Goal: Information Seeking & Learning: Check status

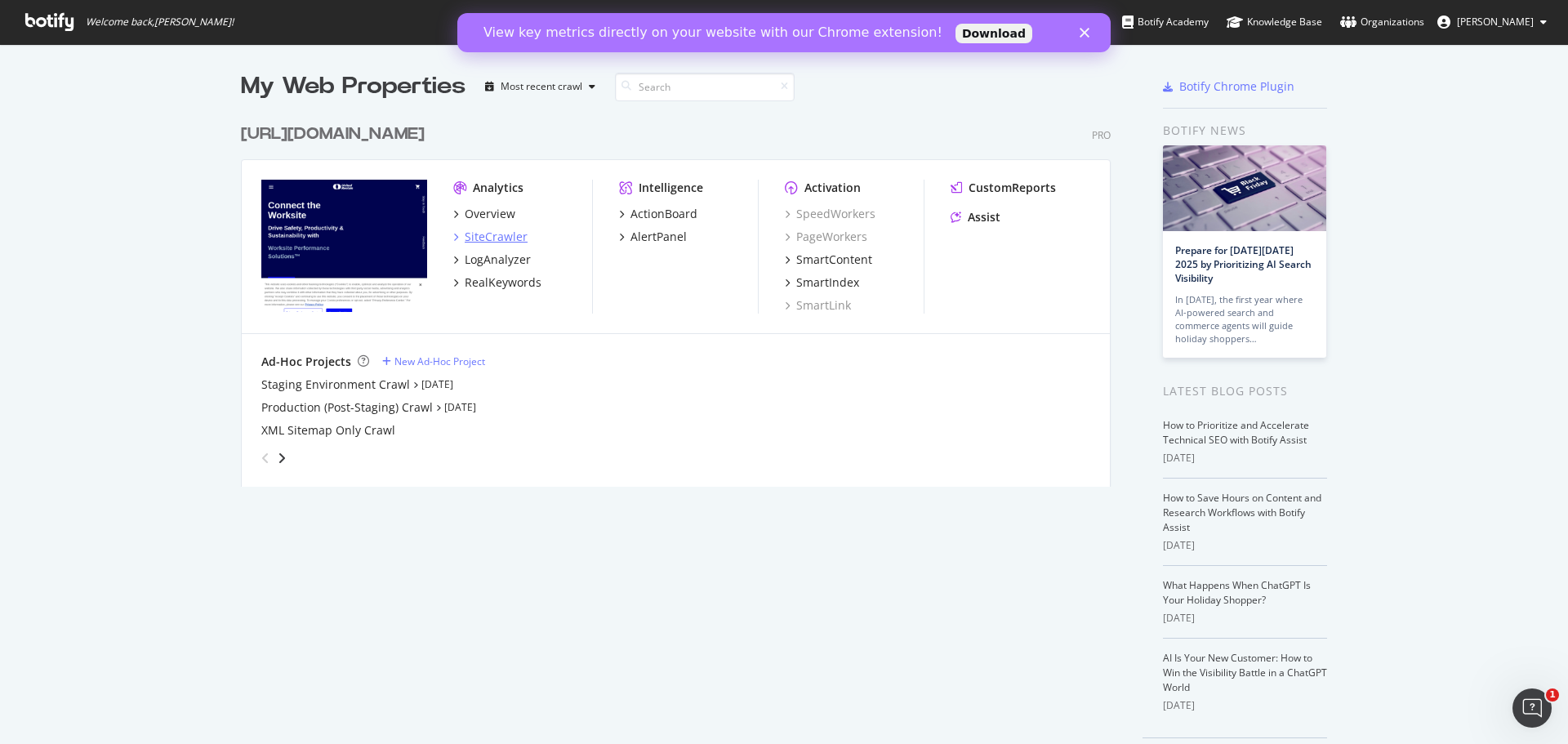
click at [488, 237] on div "SiteCrawler" at bounding box center [496, 237] width 63 height 16
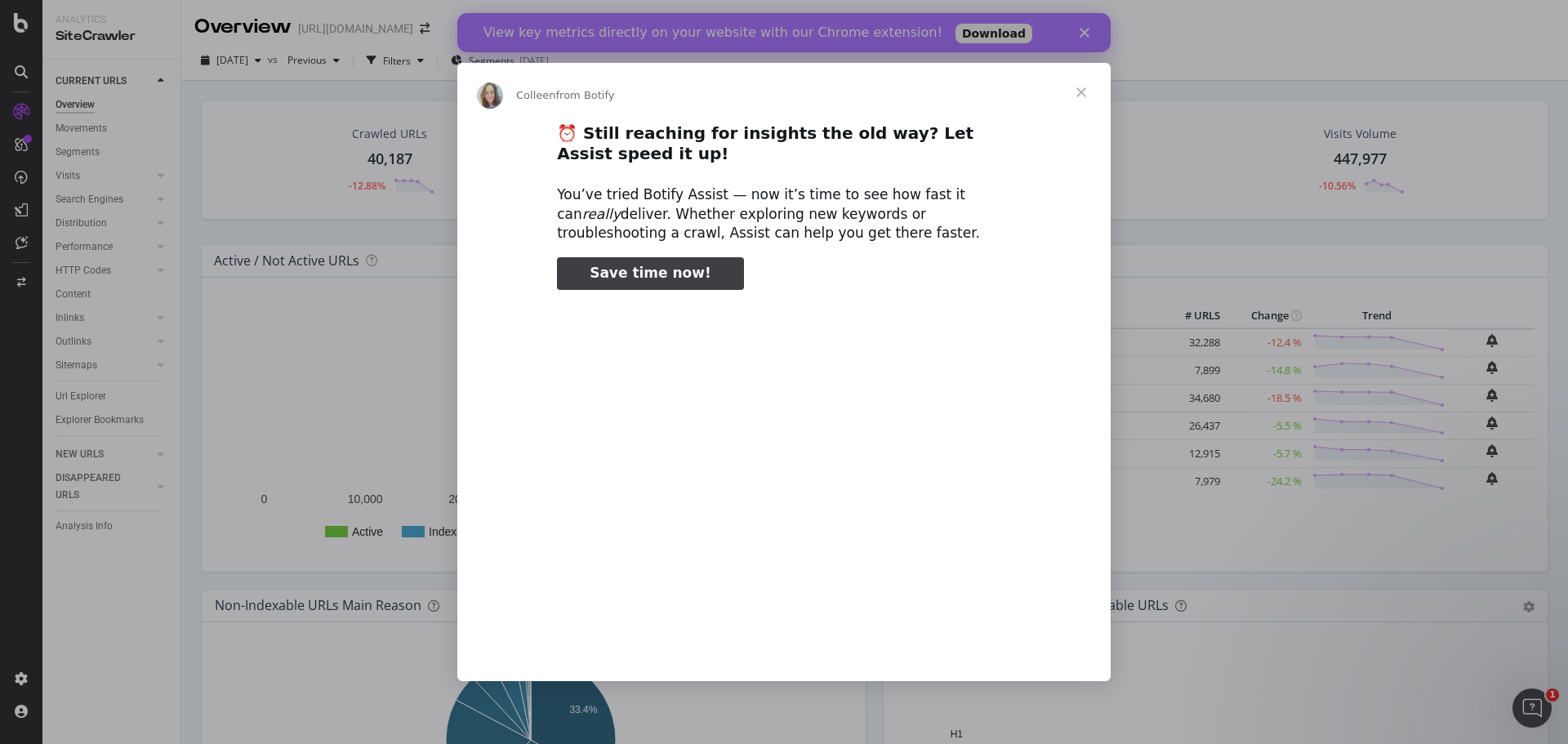
type input "288223"
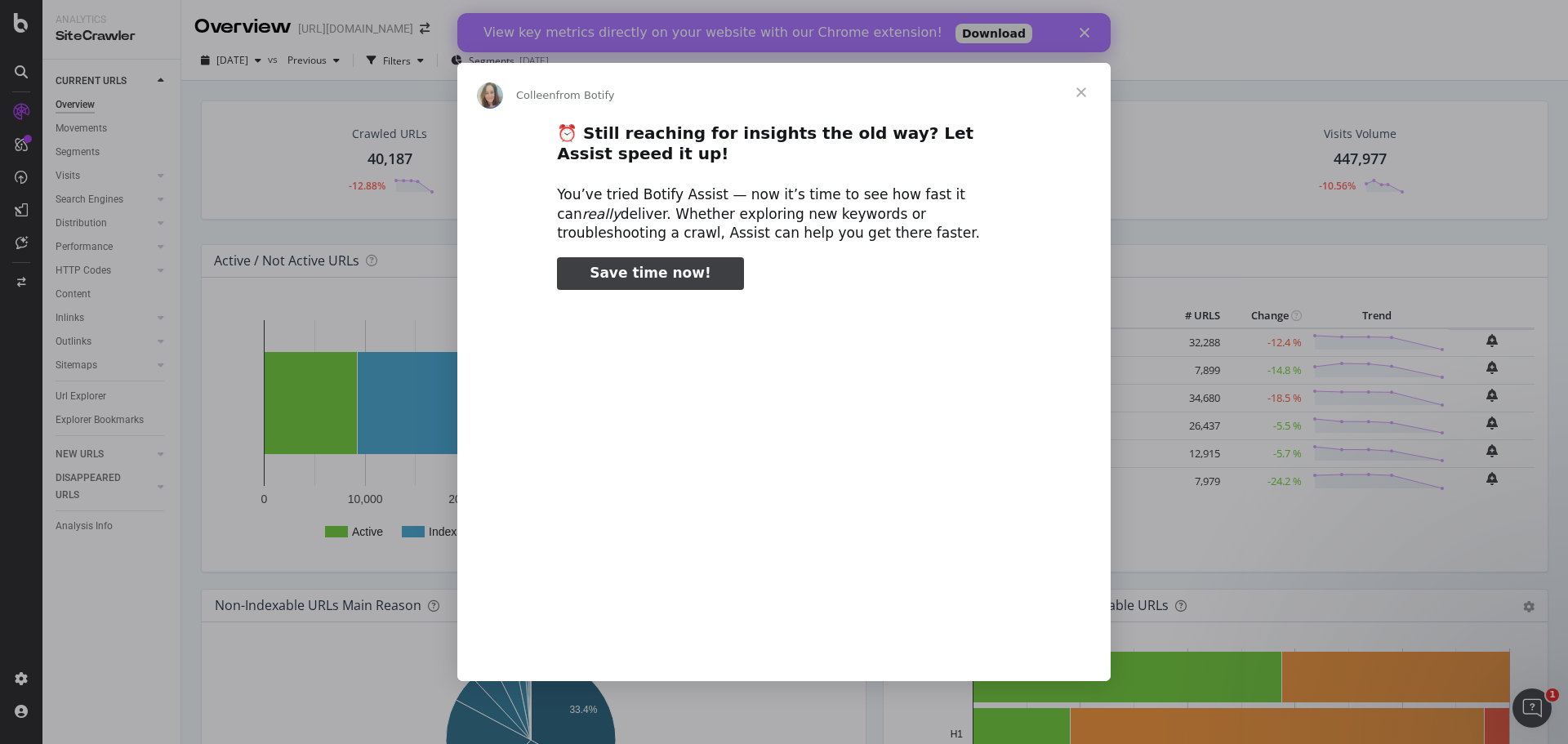
click at [1081, 88] on span "Close" at bounding box center [1081, 92] width 59 height 59
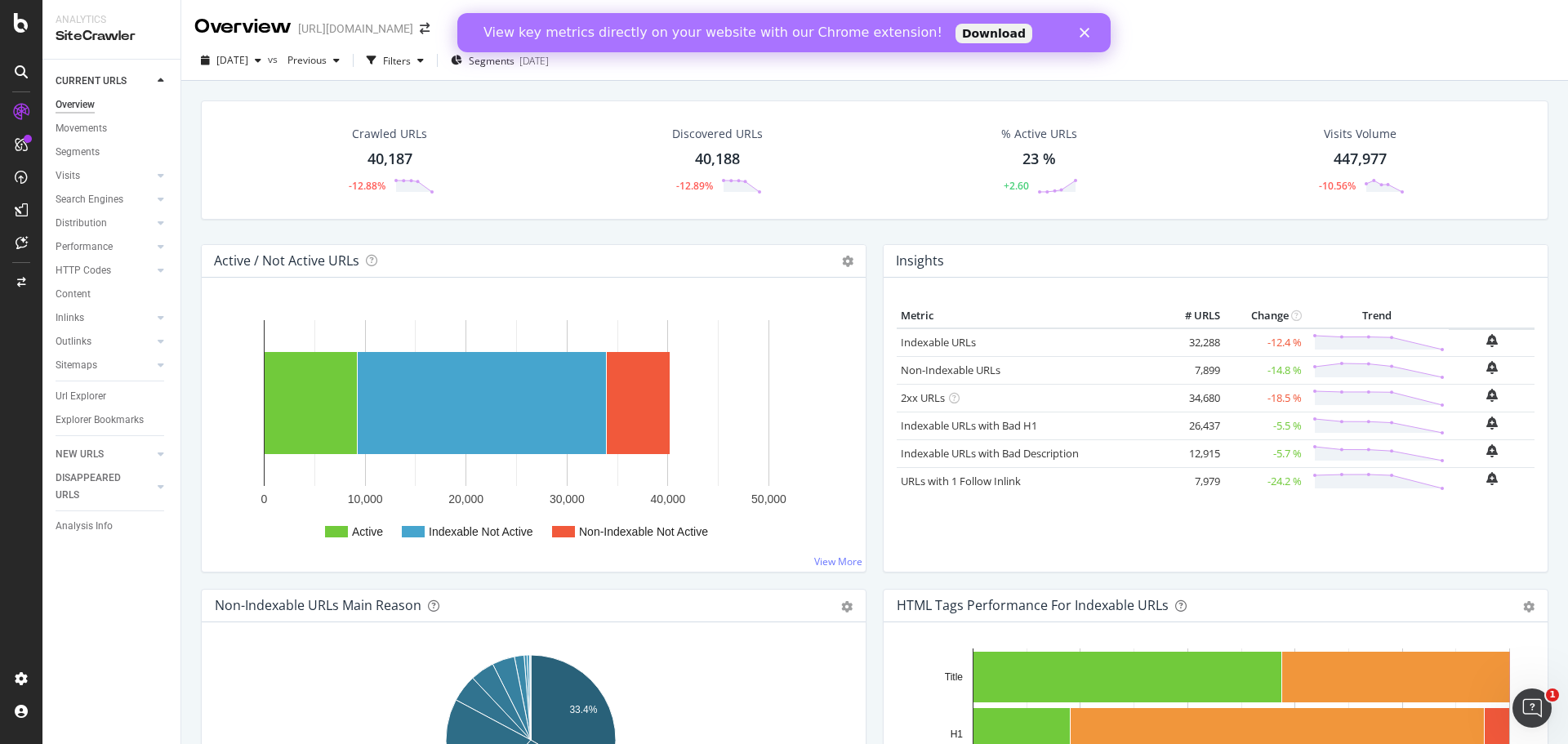
click at [1090, 27] on div "View key metrics directly on your website with our Chrome extension! Download" at bounding box center [784, 33] width 654 height 26
click at [1086, 32] on polygon "Close" at bounding box center [1084, 33] width 10 height 10
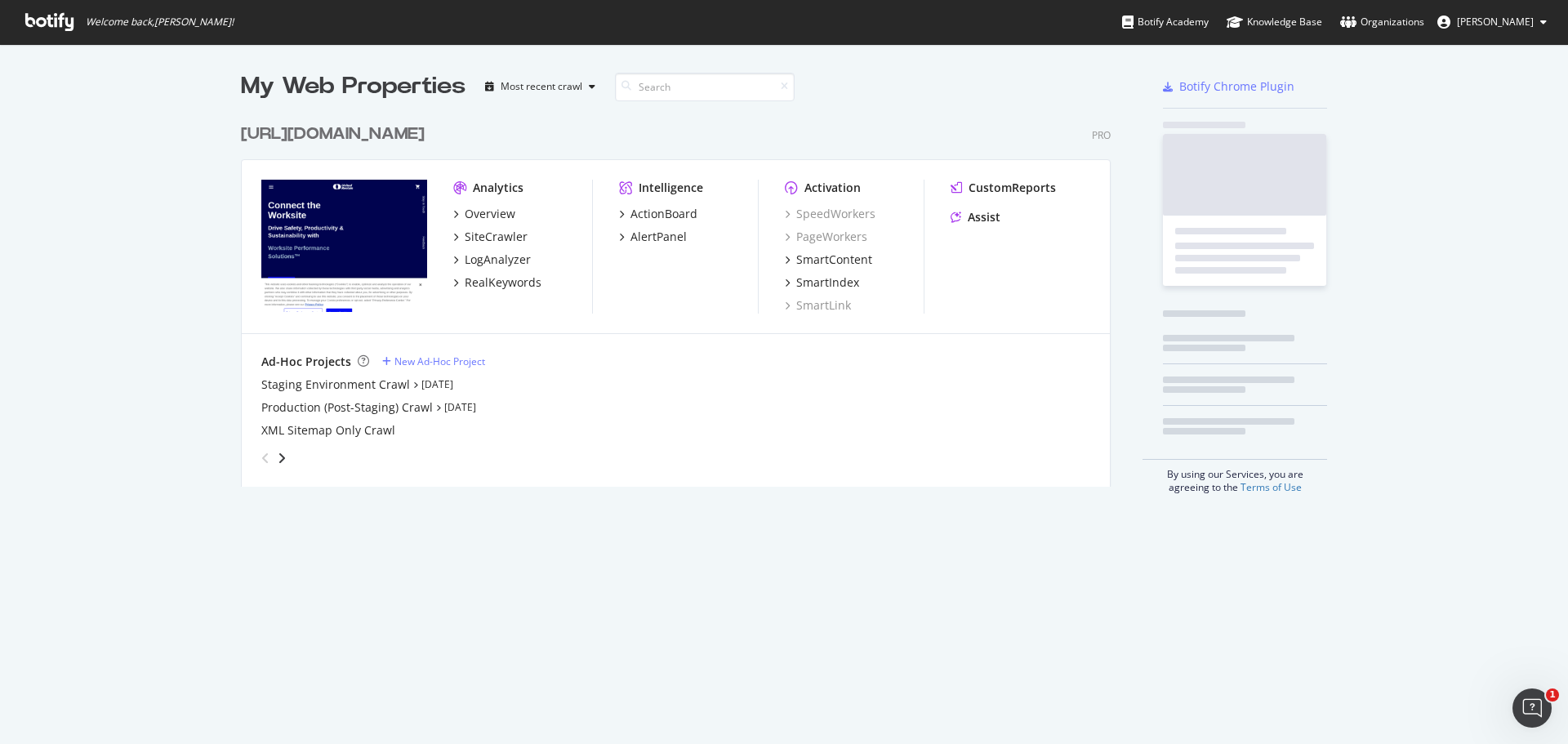
scroll to position [732, 1543]
